Goal: Task Accomplishment & Management: Use online tool/utility

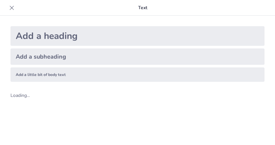
scroll to position [8, 0]
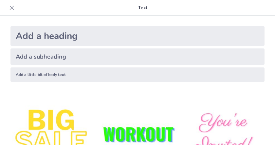
type input "La derivada en la recta tangente"
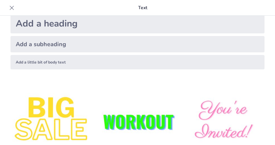
scroll to position [0, 0]
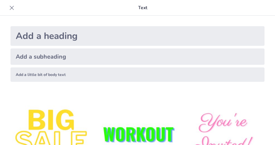
click at [198, 37] on div "Add a heading" at bounding box center [137, 36] width 254 height 20
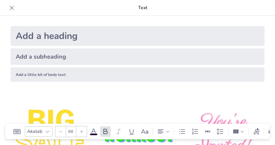
click at [198, 37] on div "Add a heading" at bounding box center [137, 36] width 254 height 20
type input "68"
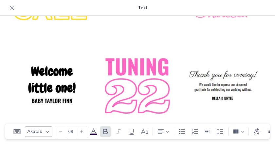
scroll to position [133, 0]
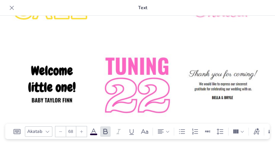
click at [60, 68] on img at bounding box center [51, 85] width 83 height 83
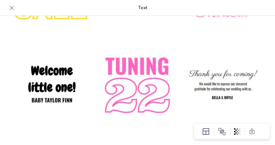
click at [60, 68] on img at bounding box center [51, 85] width 83 height 83
click at [60, 73] on img at bounding box center [51, 85] width 83 height 83
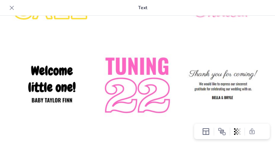
click at [60, 73] on img at bounding box center [51, 85] width 83 height 83
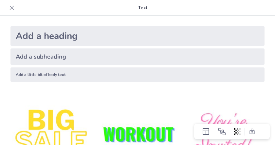
click at [74, 69] on div "Add a little bit of body text" at bounding box center [137, 74] width 254 height 14
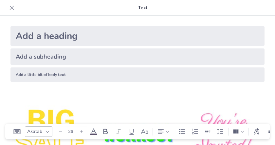
click at [76, 79] on div "Add a little bit of body text" at bounding box center [137, 74] width 254 height 14
click at [149, 40] on div "Add a heading" at bounding box center [137, 36] width 254 height 20
type input "68"
click at [144, 6] on p "Text" at bounding box center [142, 8] width 251 height 16
click at [13, 9] on icon at bounding box center [12, 8] width 4 height 4
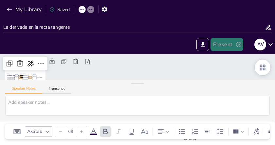
click at [228, 47] on button "Present" at bounding box center [226, 44] width 33 height 13
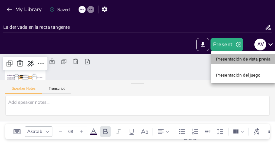
click at [230, 57] on font "Presentación de vista previa" at bounding box center [243, 59] width 55 height 5
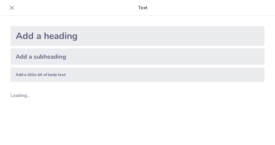
scroll to position [8, 0]
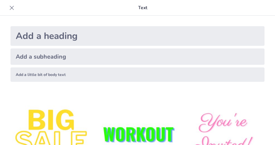
type input "La derivada en la recta tangente"
click at [10, 7] on icon at bounding box center [11, 8] width 7 height 7
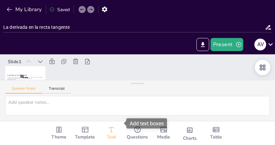
click at [107, 126] on icon "Add text boxes" at bounding box center [111, 130] width 8 height 8
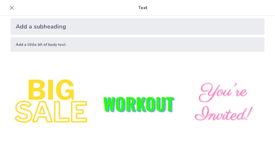
scroll to position [0, 0]
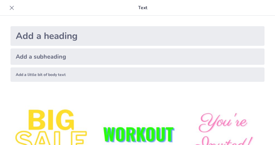
click at [11, 7] on icon at bounding box center [11, 8] width 7 height 7
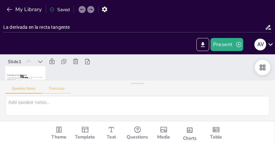
click at [53, 88] on button "Transcript" at bounding box center [56, 89] width 29 height 7
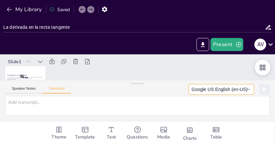
click at [233, 91] on button "Google US English (en-US)" at bounding box center [220, 89] width 65 height 10
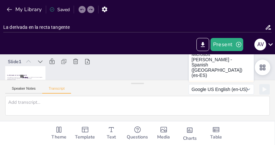
click at [212, 80] on button "Microsoft [PERSON_NAME] - Spanish ([GEOGRAPHIC_DATA]) (es-ES)" at bounding box center [221, 95] width 65 height 31
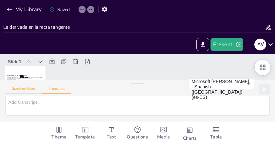
click at [32, 90] on button "Speaker Notes" at bounding box center [23, 89] width 37 height 7
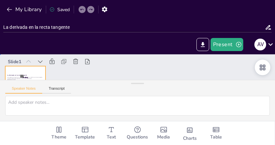
click at [29, 69] on div at bounding box center [26, 54] width 44 height 30
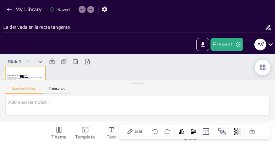
click at [29, 69] on div at bounding box center [26, 54] width 44 height 30
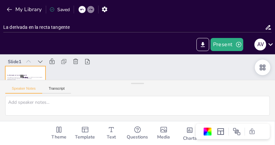
click at [29, 72] on div at bounding box center [25, 65] width 42 height 26
click at [29, 59] on div at bounding box center [27, 42] width 45 height 34
click at [29, 49] on div at bounding box center [31, 30] width 46 height 37
drag, startPoint x: 135, startPoint y: 82, endPoint x: 128, endPoint y: 157, distance: 74.5
click at [128, 144] on html "My Library Saved La derivada en la recta tangente Present A V Document fonts Ak…" at bounding box center [137, 72] width 275 height 145
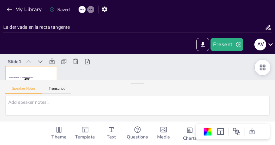
drag, startPoint x: 137, startPoint y: 83, endPoint x: 135, endPoint y: 100, distance: 17.4
click at [135, 100] on div "Speaker Notes Transcript" at bounding box center [137, 100] width 275 height 41
drag, startPoint x: 134, startPoint y: 84, endPoint x: 214, endPoint y: 107, distance: 83.5
click at [214, 107] on div "Speaker Notes Transcript" at bounding box center [137, 100] width 275 height 41
click at [32, 46] on strong "La derivada en la recta tangente" at bounding box center [22, 41] width 25 height 10
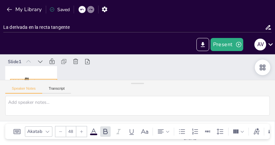
click at [10, 53] on div "La derivada en la recta tangente Esta presentación explora el concepto de la de…" at bounding box center [8, 52] width 4 height 0
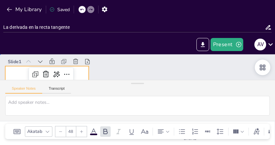
click at [15, 72] on div at bounding box center [45, 79] width 88 height 55
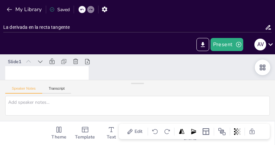
click at [265, 76] on icon at bounding box center [261, 80] width 8 height 8
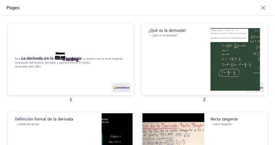
click at [102, 73] on div at bounding box center [65, 110] width 133 height 93
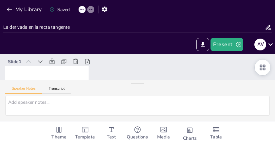
click at [267, 30] on icon at bounding box center [267, 27] width 7 height 7
click at [272, 46] on icon at bounding box center [270, 44] width 9 height 9
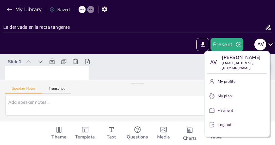
click at [272, 46] on div at bounding box center [137, 72] width 275 height 145
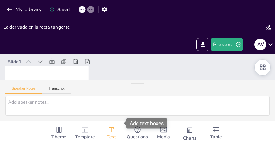
click at [107, 133] on span "Text" at bounding box center [111, 136] width 9 height 7
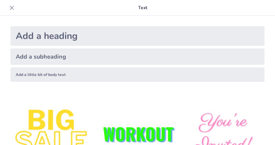
click at [13, 5] on icon at bounding box center [11, 8] width 7 height 7
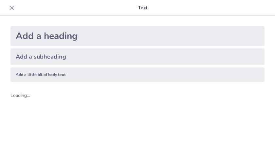
scroll to position [8, 0]
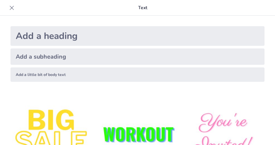
type input "La derivada en la recta numerica"
click at [11, 10] on icon at bounding box center [11, 8] width 7 height 7
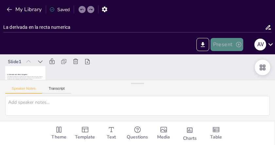
click at [227, 46] on button "Present" at bounding box center [226, 44] width 33 height 13
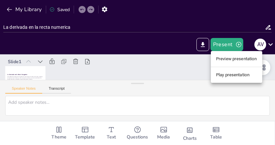
click at [206, 47] on div at bounding box center [137, 72] width 275 height 145
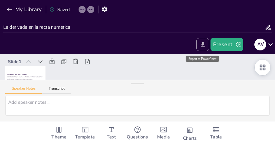
click at [201, 44] on icon "Export to PowerPoint" at bounding box center [202, 44] width 7 height 7
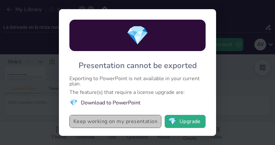
click at [135, 125] on button "Keep working on my presentation" at bounding box center [115, 121] width 92 height 13
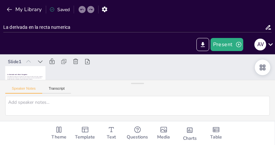
click at [29, 61] on icon at bounding box center [28, 61] width 7 height 7
click at [204, 44] on icon "Export to PowerPoint" at bounding box center [202, 44] width 7 height 7
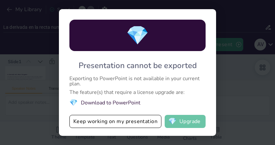
click at [188, 121] on button "💎 Upgrade" at bounding box center [184, 121] width 41 height 13
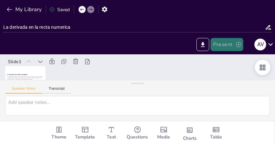
click at [238, 43] on icon "button" at bounding box center [238, 44] width 7 height 7
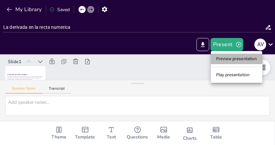
click at [230, 59] on li "Preview presentation" at bounding box center [236, 59] width 51 height 10
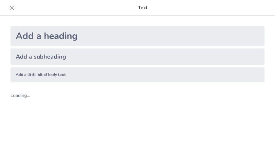
scroll to position [8, 0]
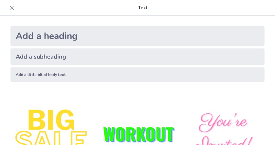
type input "La derivada en la recta numerica"
